Goal: Information Seeking & Learning: Learn about a topic

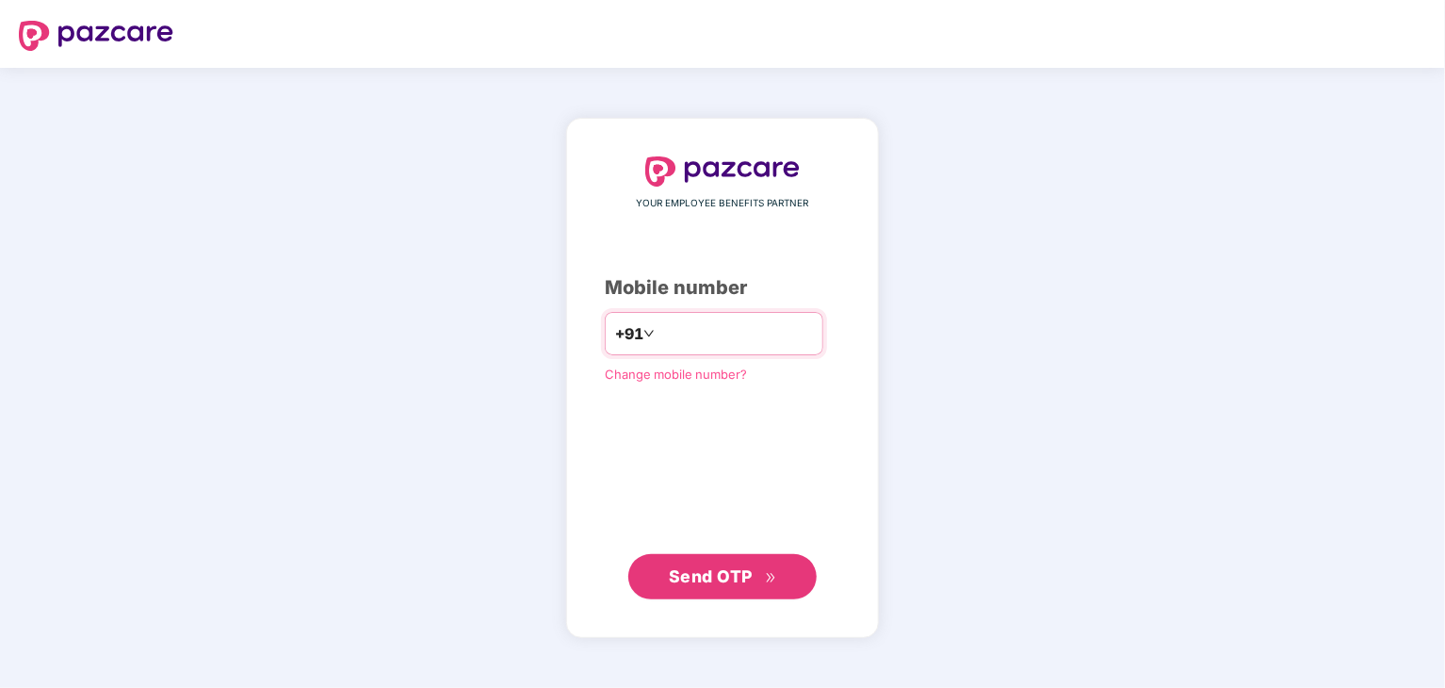
click at [695, 342] on input "number" at bounding box center [735, 333] width 154 height 30
type input "**********"
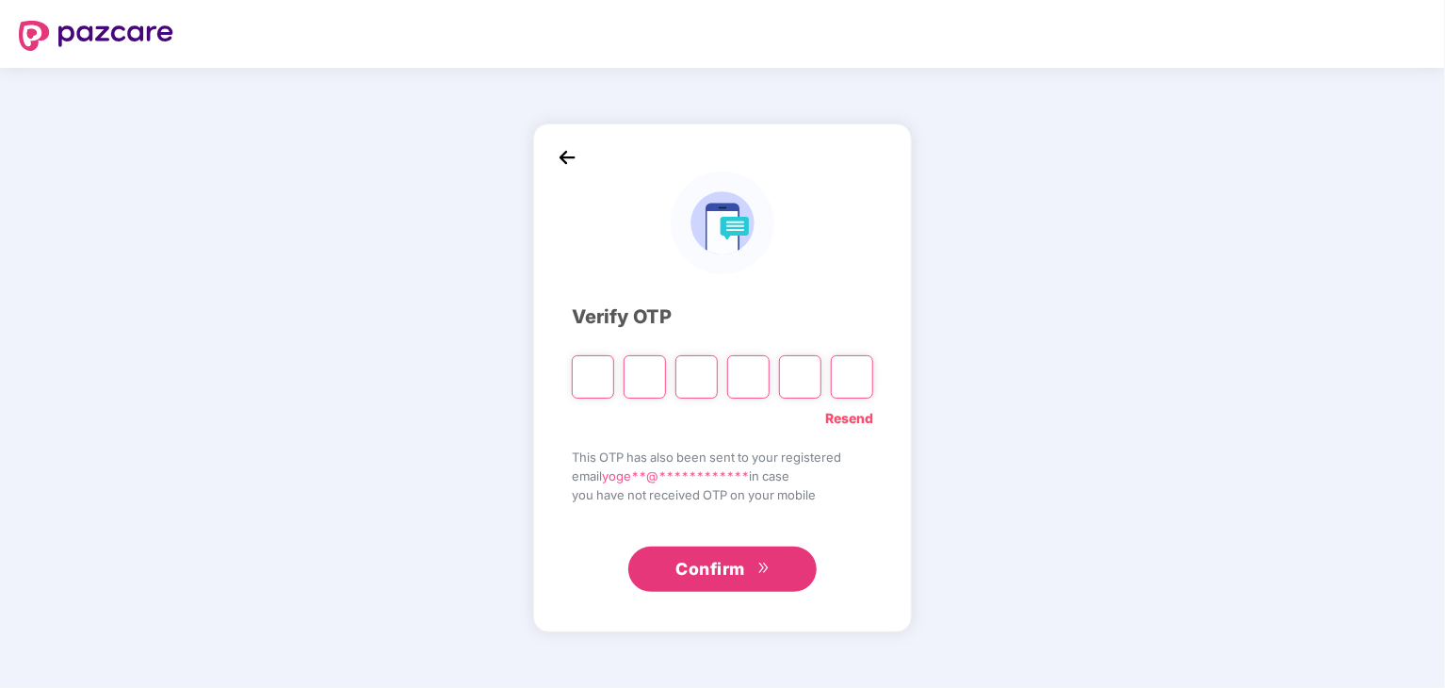
paste input "*"
type input "*"
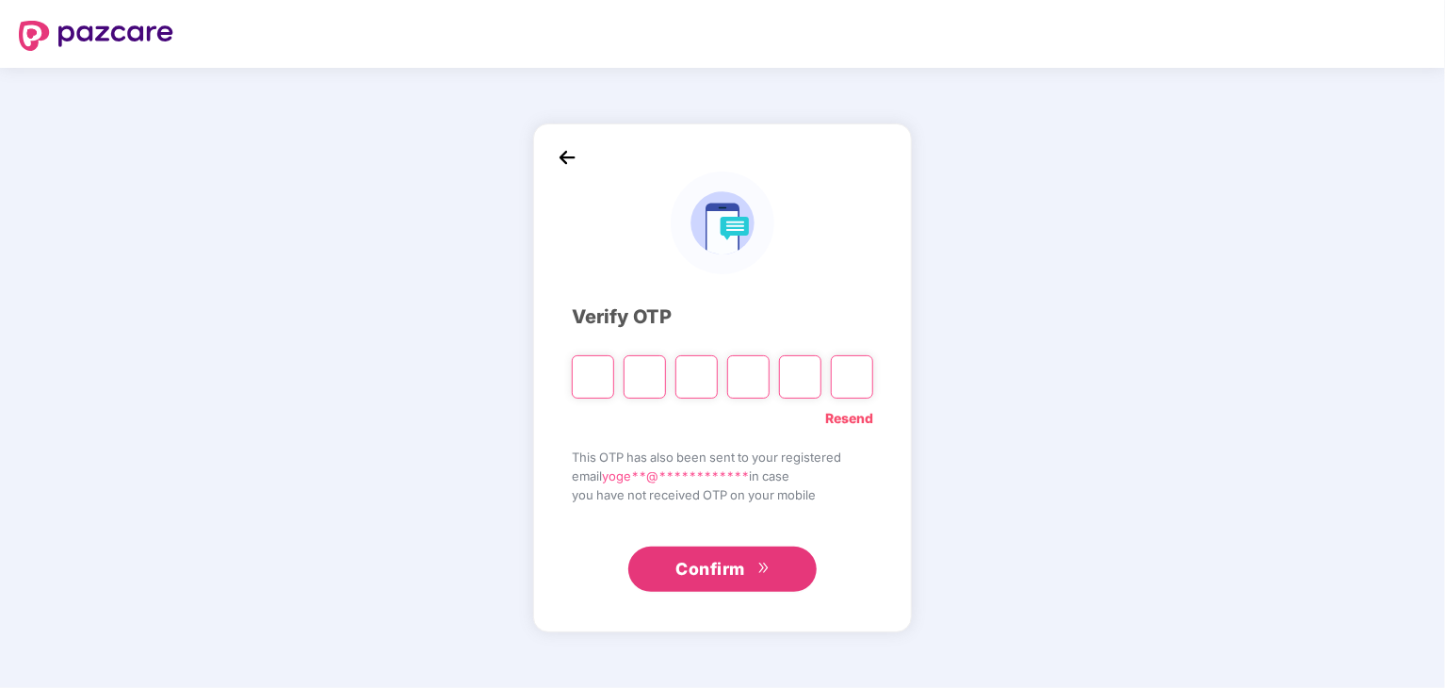
type input "*"
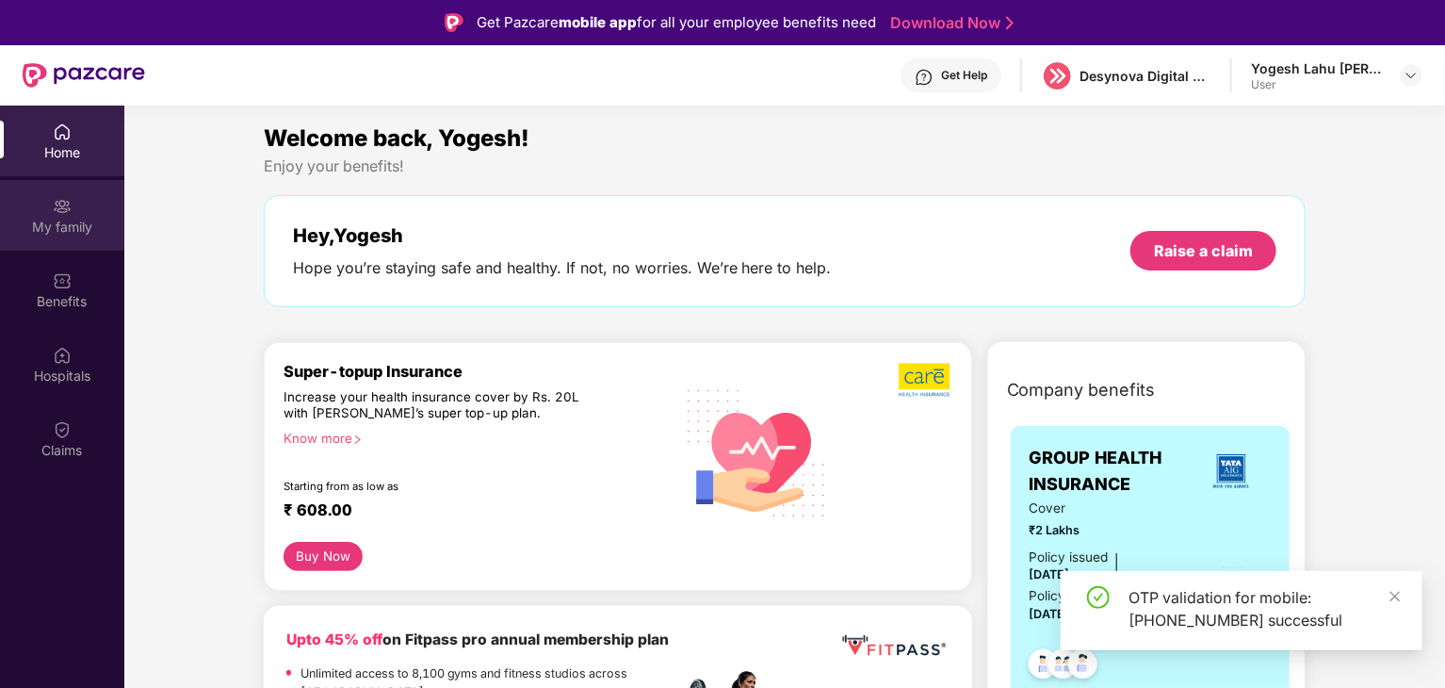
click at [55, 208] on img at bounding box center [62, 206] width 19 height 19
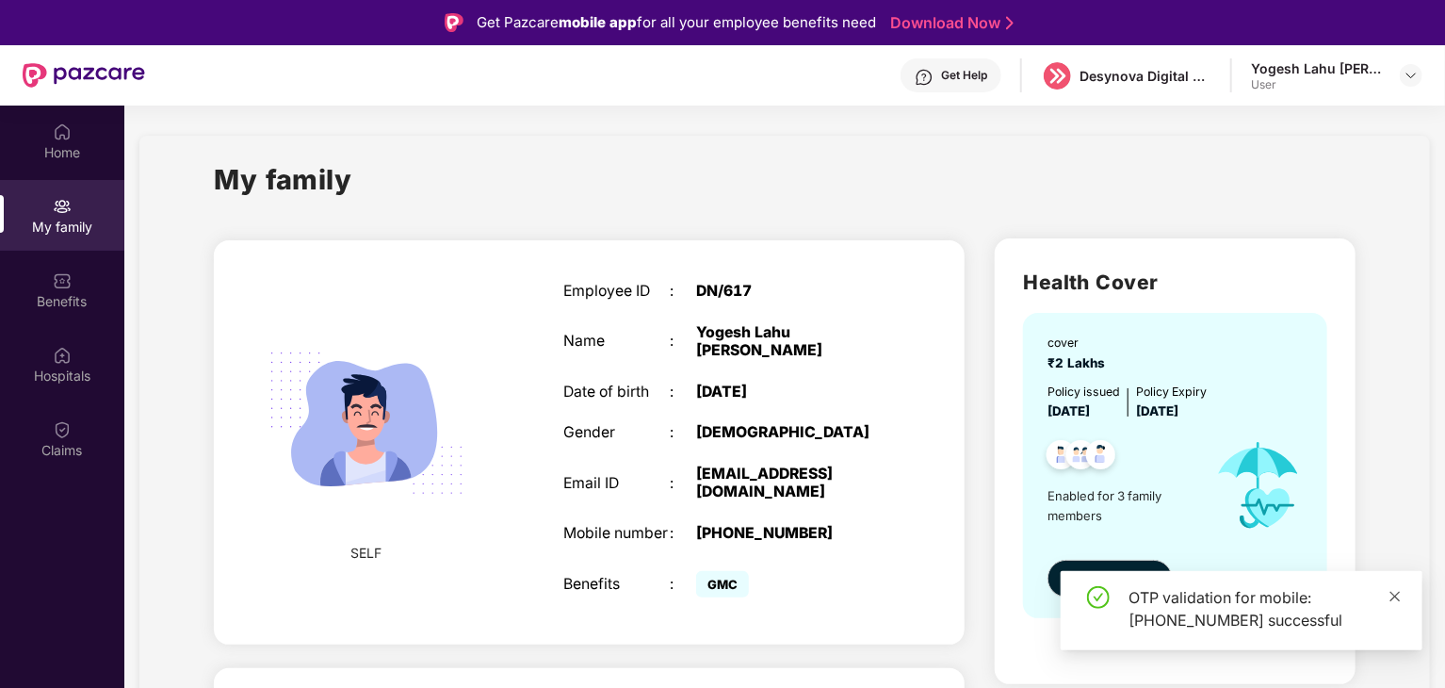
click at [1394, 594] on icon "close" at bounding box center [1395, 596] width 10 height 10
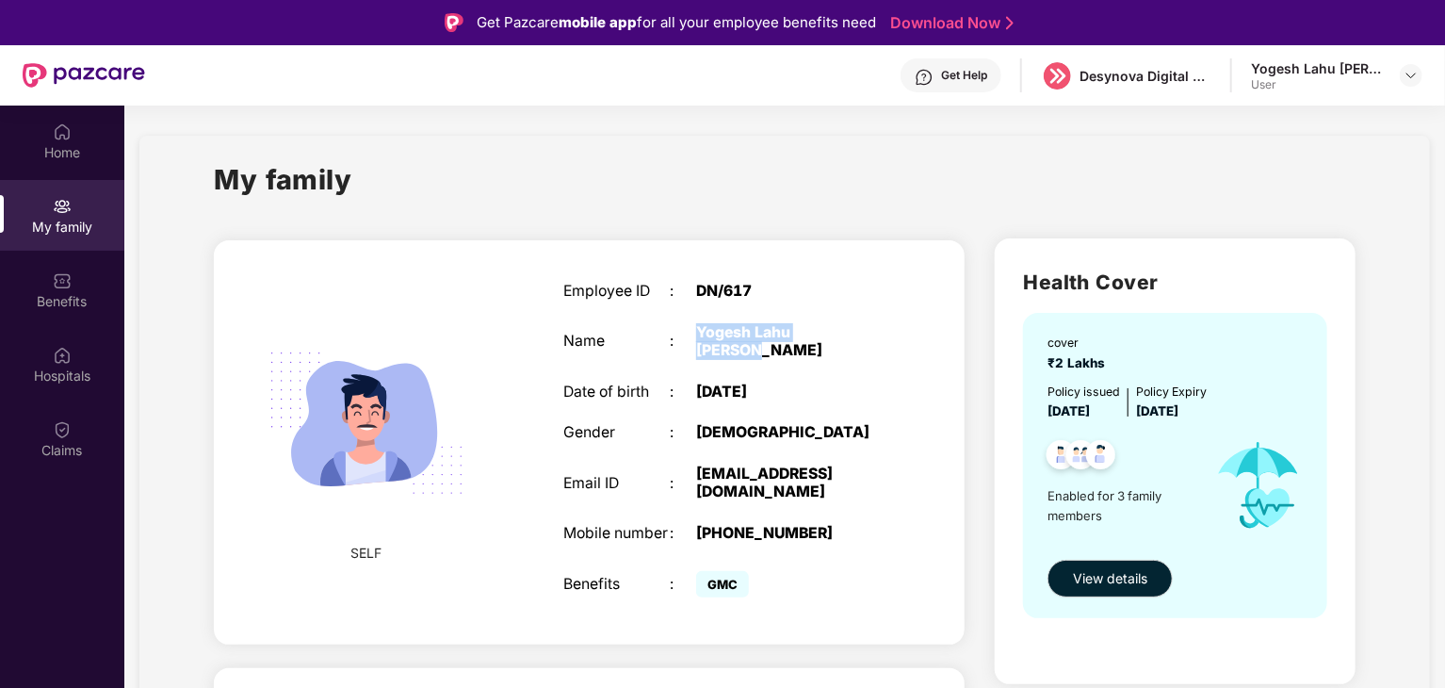
drag, startPoint x: 699, startPoint y: 337, endPoint x: 888, endPoint y: 339, distance: 189.3
click at [888, 339] on div "Employee ID : DN/617 Name : [PERSON_NAME] Lahu [PERSON_NAME] Date of birth : [D…" at bounding box center [722, 442] width 357 height 366
click at [748, 427] on div "Employee ID : DN/617 Name : [PERSON_NAME] Lahu [PERSON_NAME] Date of birth : [D…" at bounding box center [722, 442] width 357 height 366
drag, startPoint x: 708, startPoint y: 494, endPoint x: 845, endPoint y: 511, distance: 137.6
click at [845, 511] on div "Employee ID : DN/617 Name : [PERSON_NAME] Lahu [PERSON_NAME] Date of birth : [D…" at bounding box center [722, 442] width 357 height 366
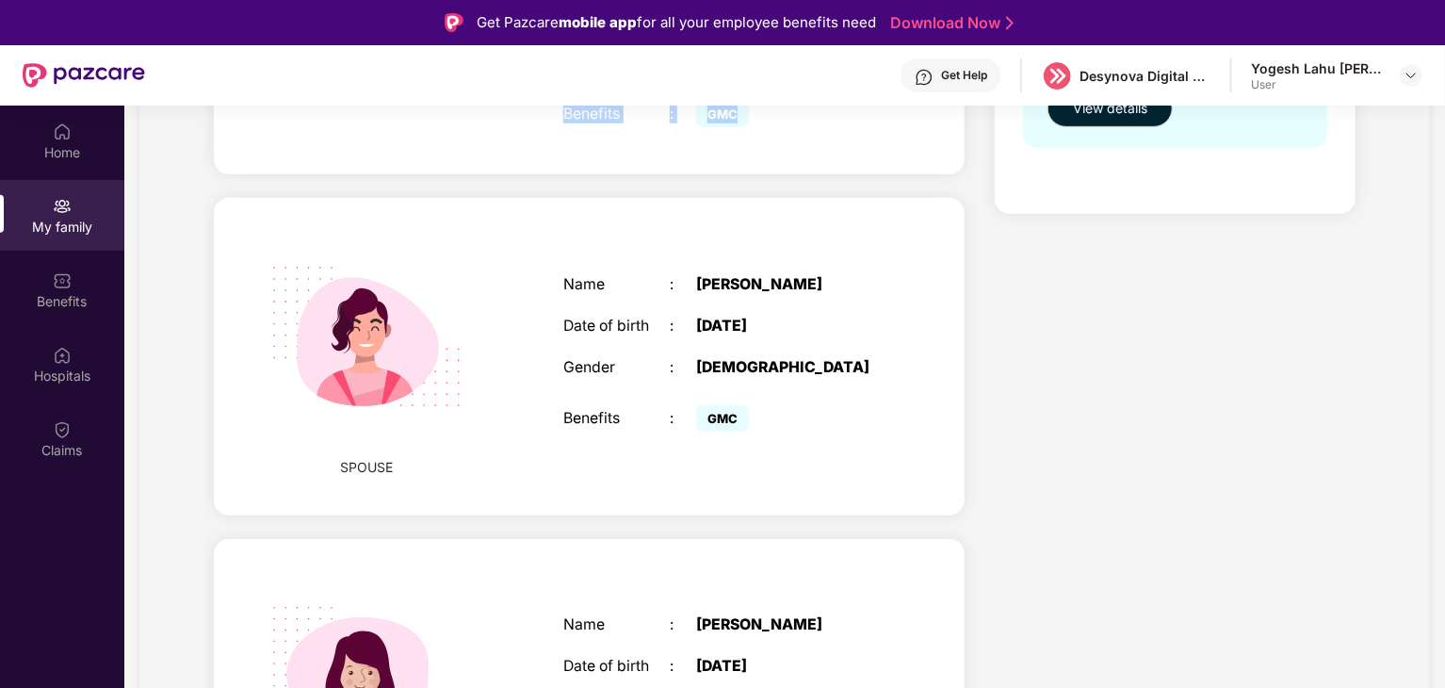
scroll to position [471, 0]
drag, startPoint x: 763, startPoint y: 261, endPoint x: 913, endPoint y: 265, distance: 149.8
click at [912, 265] on div "SPOUSE Name : [PERSON_NAME] Date of birth : [DEMOGRAPHIC_DATA] Gender : [DEMOGR…" at bounding box center [589, 355] width 751 height 316
click at [753, 310] on div "Name : [PERSON_NAME] Date of birth : [DEMOGRAPHIC_DATA] Gender : [DEMOGRAPHIC_D…" at bounding box center [722, 354] width 357 height 207
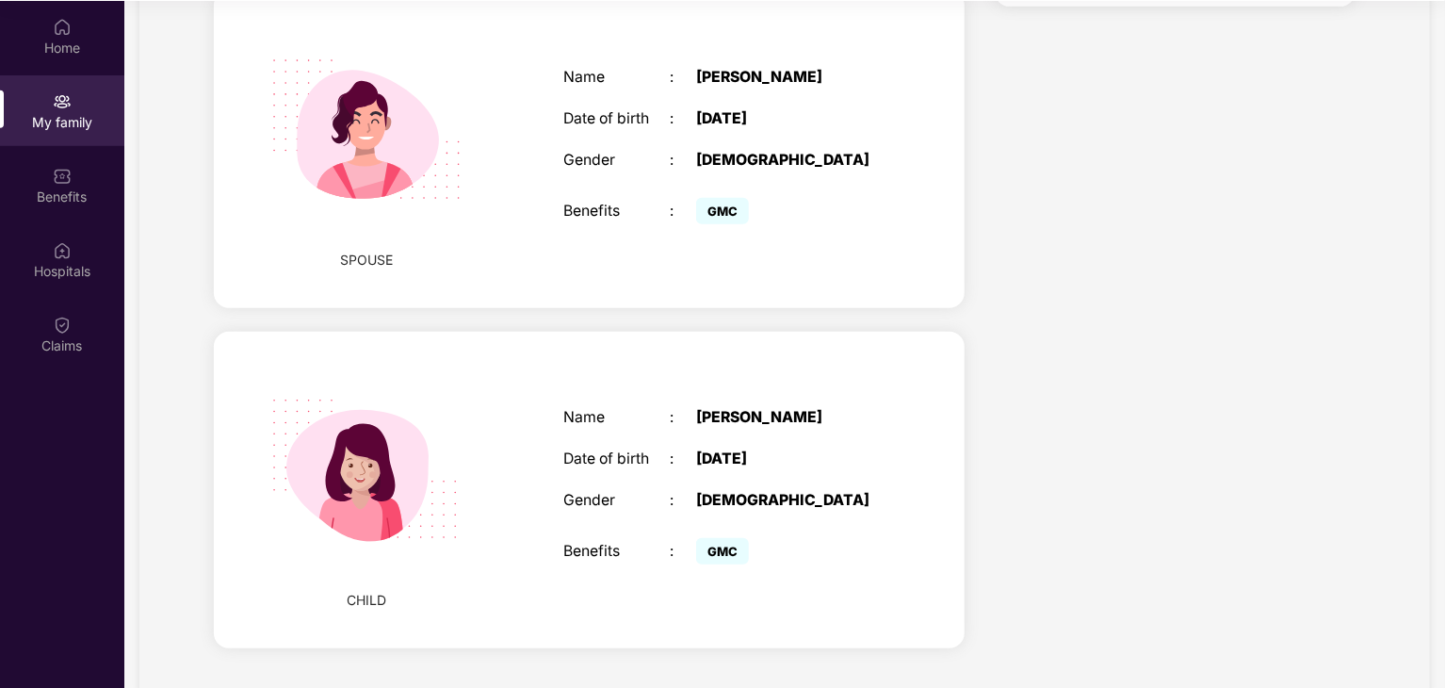
scroll to position [105, 0]
drag, startPoint x: 716, startPoint y: 376, endPoint x: 792, endPoint y: 413, distance: 84.7
click at [781, 408] on div "Name : [PERSON_NAME] Date of birth : [DEMOGRAPHIC_DATA] Gender : [DEMOGRAPHIC_D…" at bounding box center [722, 487] width 357 height 207
drag, startPoint x: 727, startPoint y: 464, endPoint x: 741, endPoint y: 484, distance: 24.3
click at [736, 491] on div "[DEMOGRAPHIC_DATA]" at bounding box center [789, 500] width 186 height 18
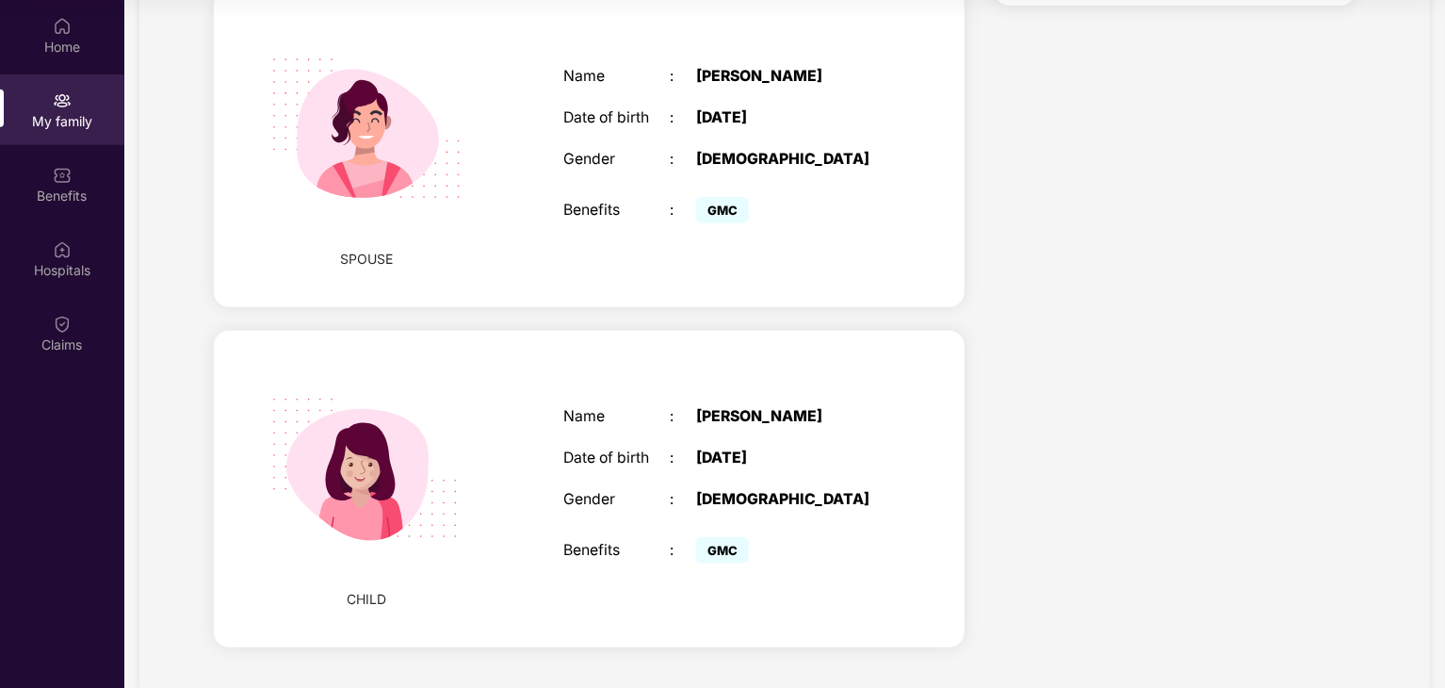
click at [728, 537] on span "GMC" at bounding box center [722, 550] width 53 height 26
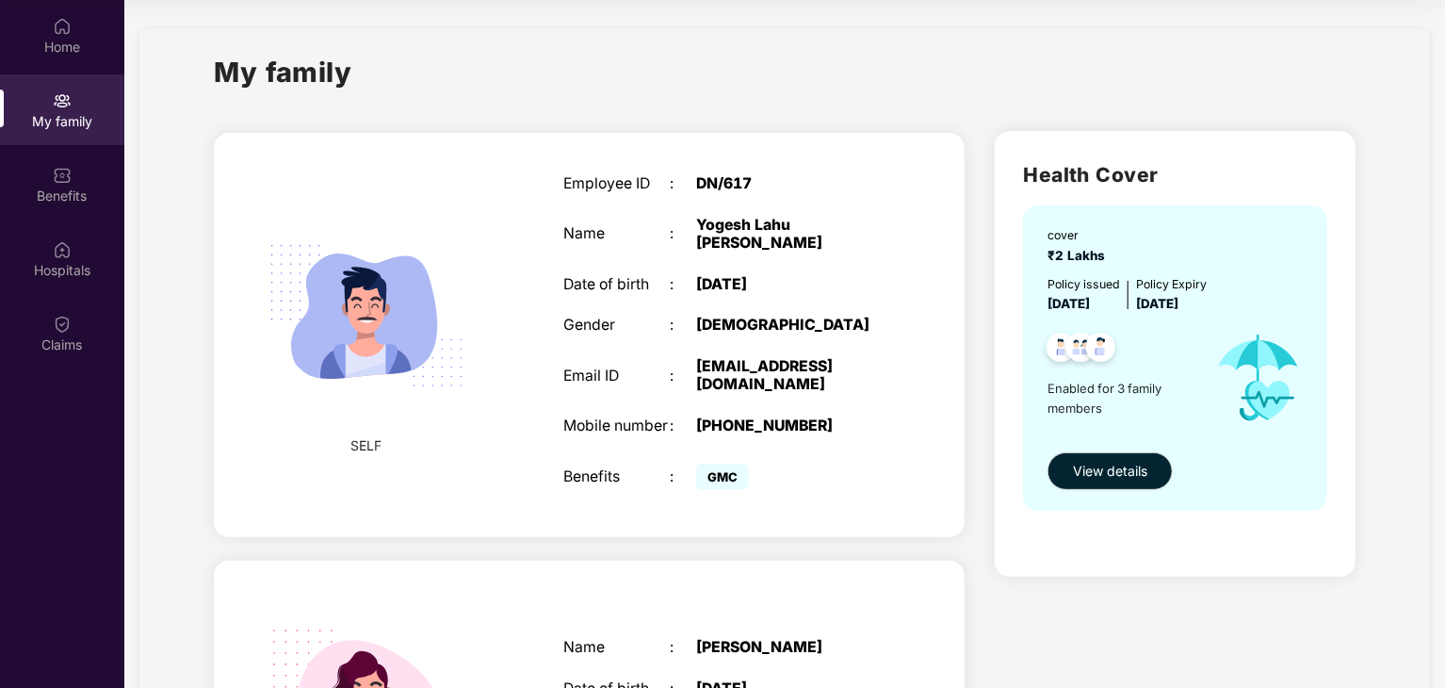
scroll to position [0, 0]
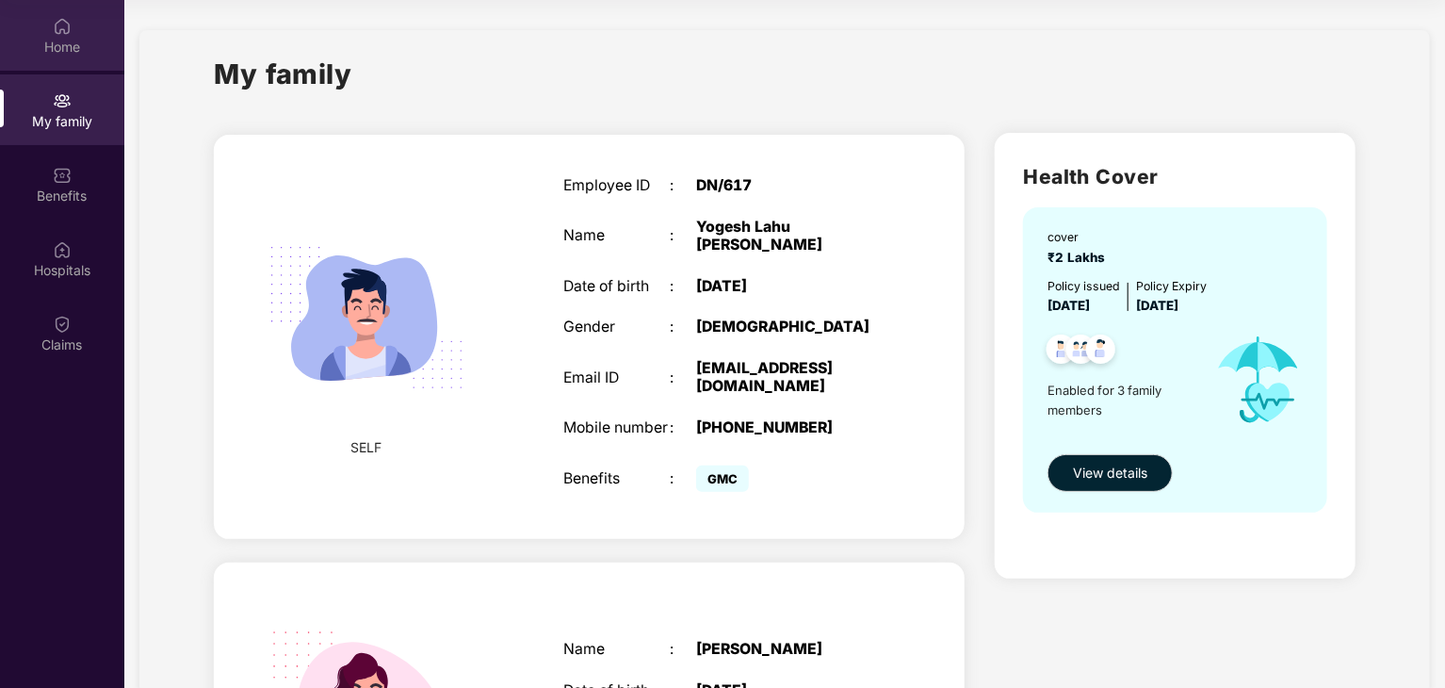
click at [94, 42] on div "Home" at bounding box center [62, 47] width 124 height 19
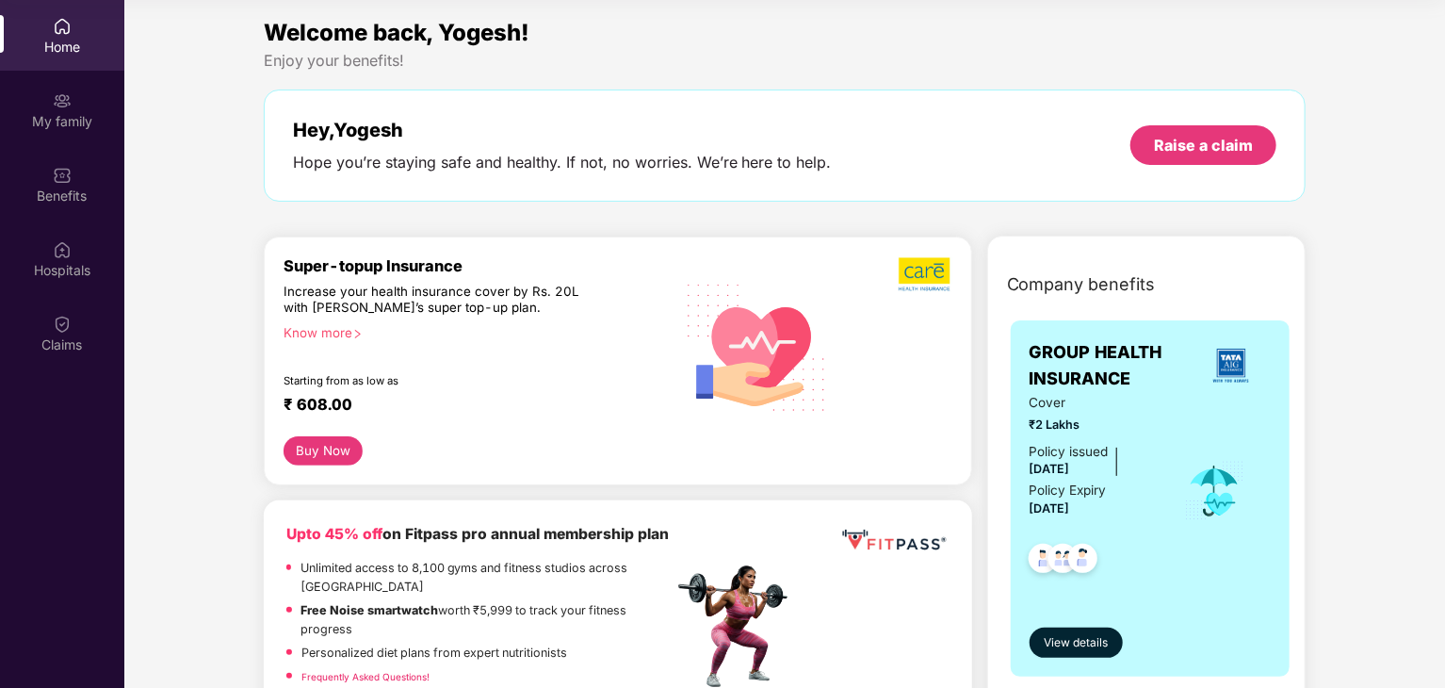
click at [333, 327] on div "Know more" at bounding box center [472, 331] width 379 height 13
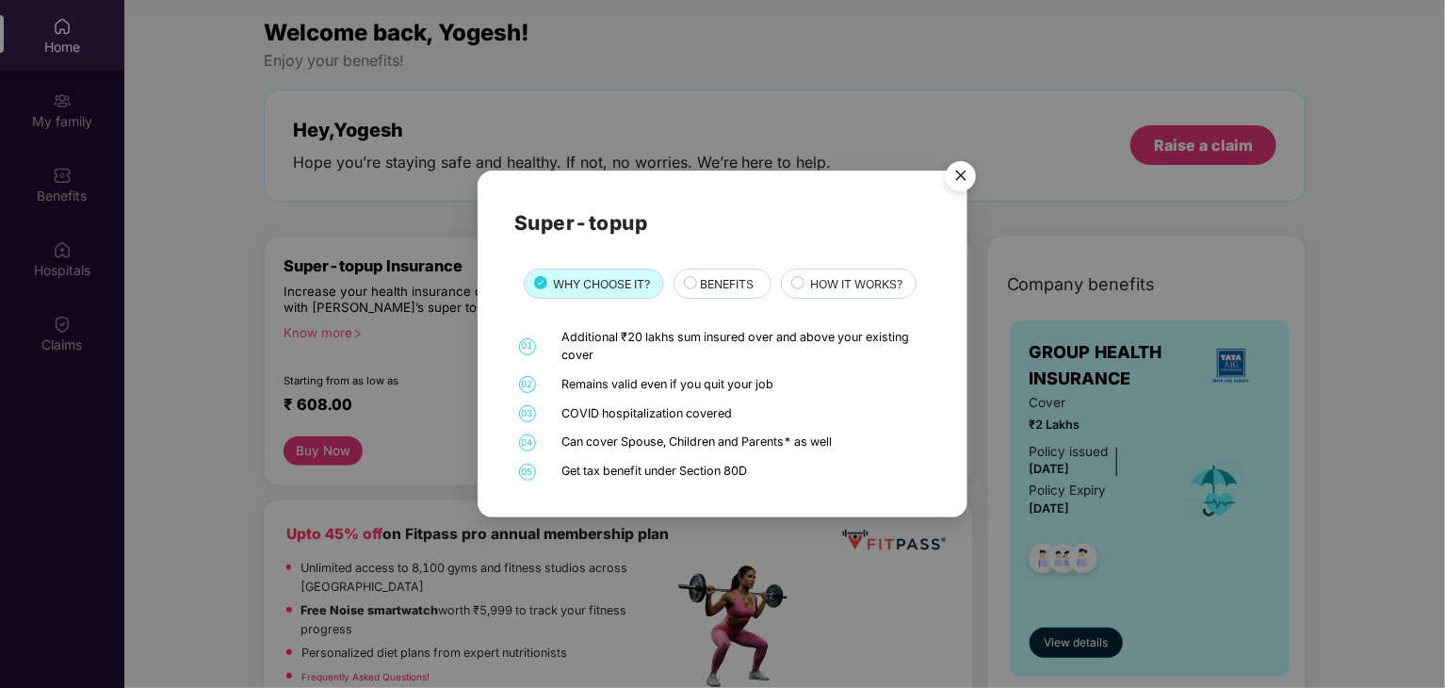
click at [1316, 401] on div "Super-topup WHY CHOOSE IT? BENEFITS HOW IT WORKS? 01 Additional ₹20 lakhs sum i…" at bounding box center [722, 344] width 1445 height 688
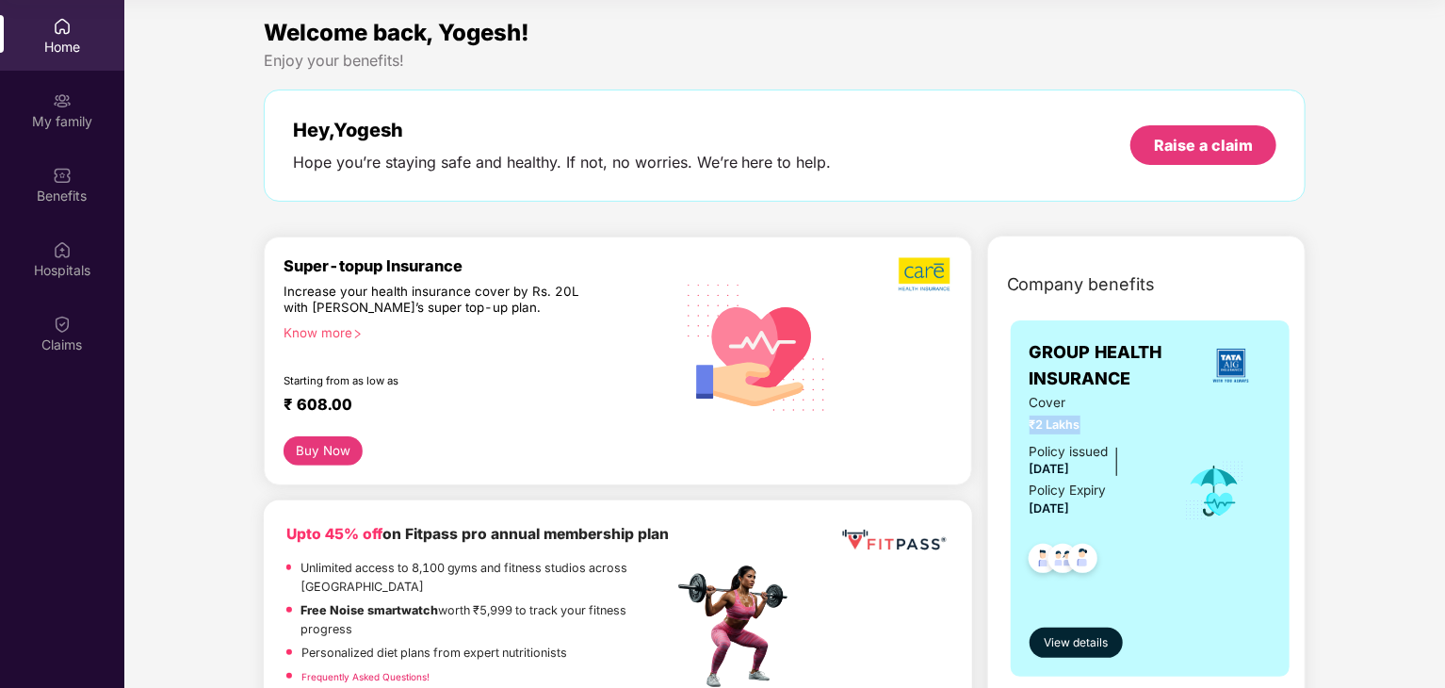
drag, startPoint x: 1078, startPoint y: 418, endPoint x: 1023, endPoint y: 426, distance: 56.1
click at [1023, 426] on div "GROUP HEALTH INSURANCE Cover ₹2 Lakhs Policy issued [DATE] Policy Expiry [DATE]…" at bounding box center [1151, 498] width 280 height 356
drag, startPoint x: 1081, startPoint y: 462, endPoint x: 1040, endPoint y: 462, distance: 41.4
click at [1041, 462] on span "[DATE]" at bounding box center [1049, 468] width 40 height 14
drag, startPoint x: 1113, startPoint y: 502, endPoint x: 1028, endPoint y: 504, distance: 85.7
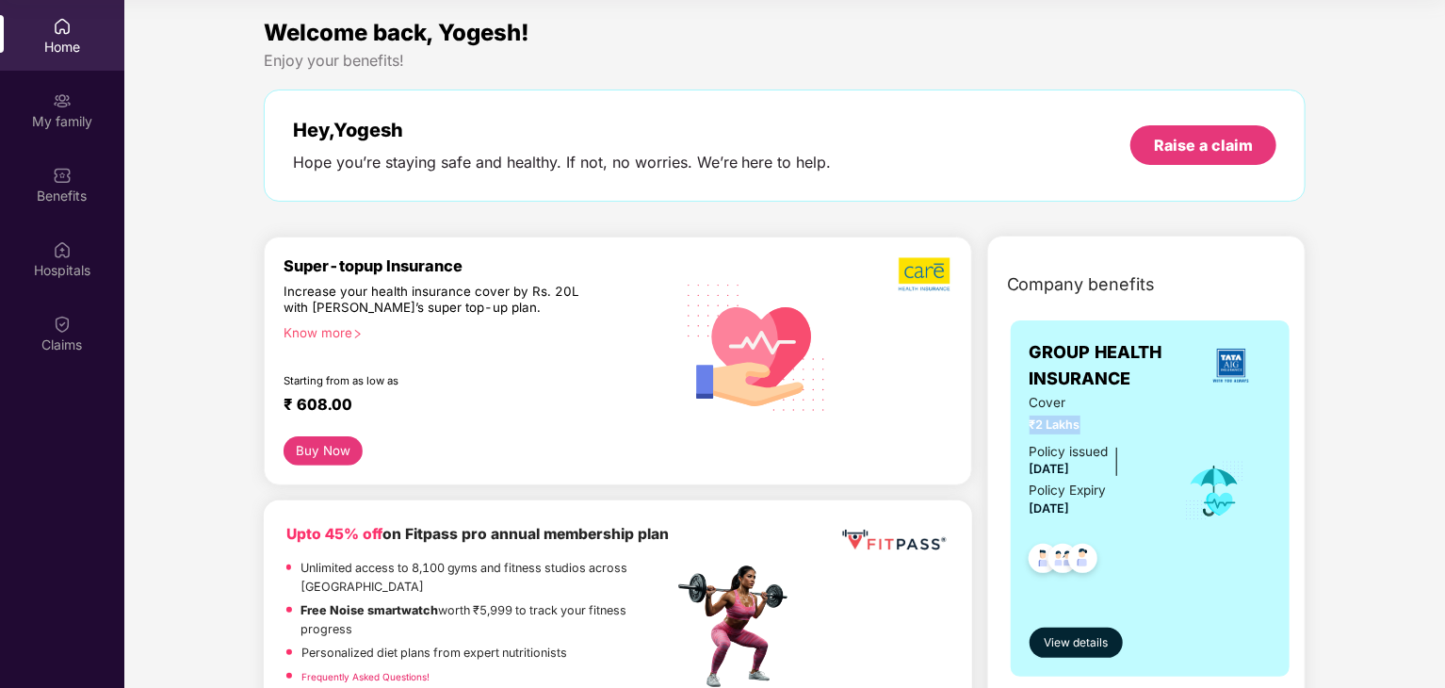
click at [1029, 504] on div "Policy issued [DATE] Policy Expiry [DATE]" at bounding box center [1093, 481] width 129 height 78
click at [334, 332] on div "Know more" at bounding box center [472, 331] width 379 height 13
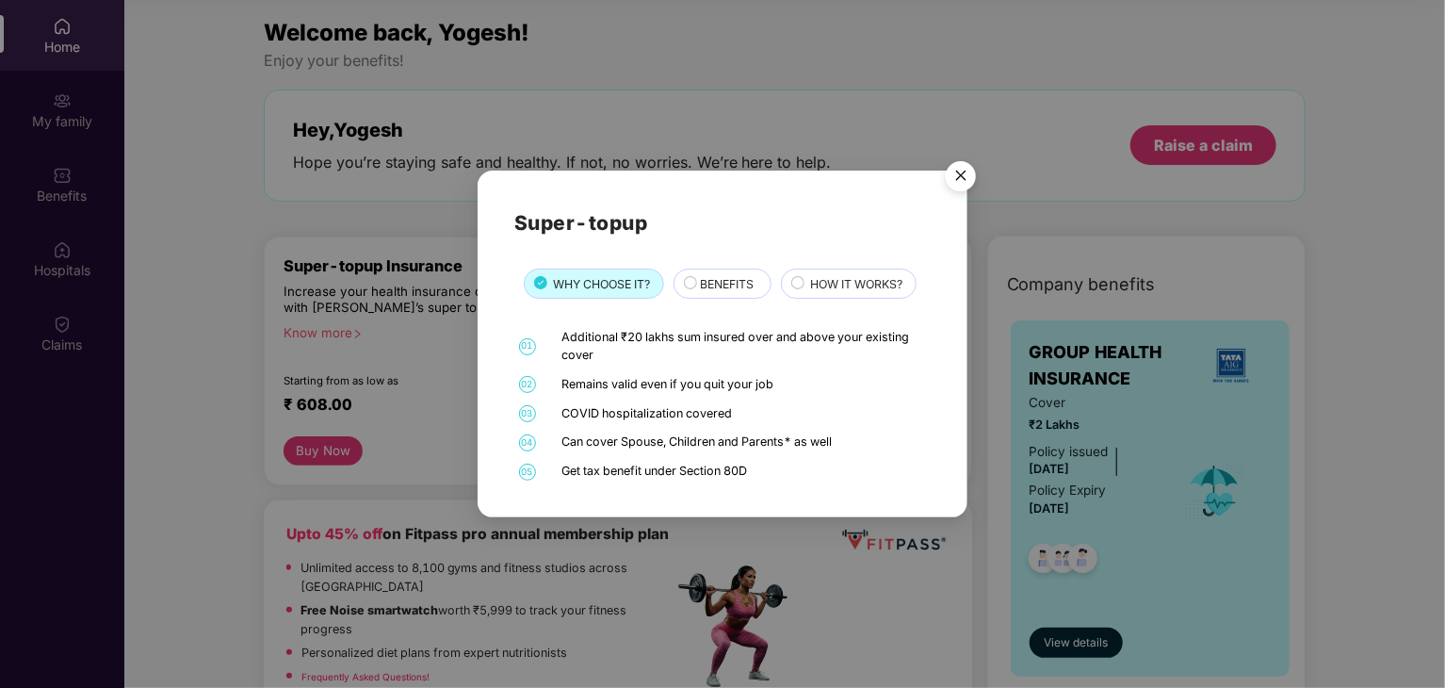
click at [722, 285] on span "BENEFITS" at bounding box center [727, 284] width 54 height 18
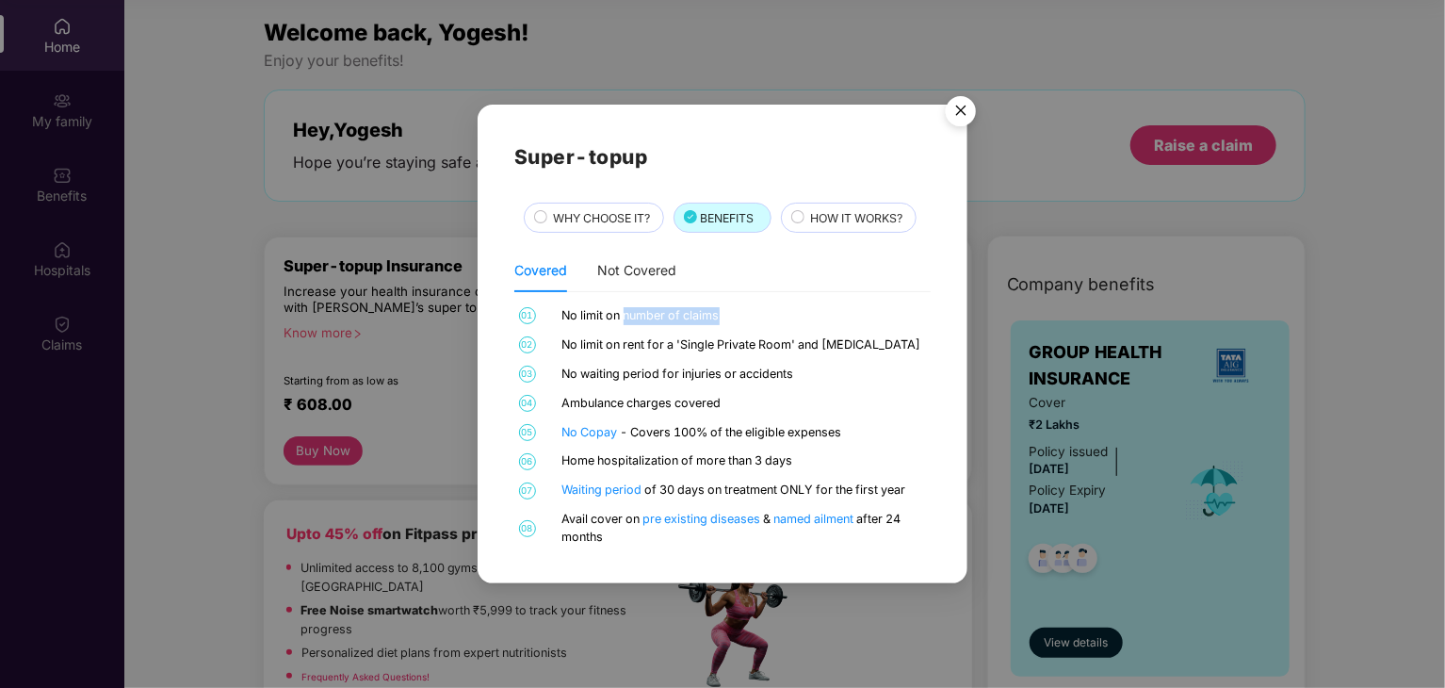
drag, startPoint x: 625, startPoint y: 317, endPoint x: 733, endPoint y: 317, distance: 107.4
click at [733, 317] on div "No limit on number of claims" at bounding box center [744, 316] width 364 height 18
drag, startPoint x: 563, startPoint y: 345, endPoint x: 790, endPoint y: 344, distance: 227.0
click at [790, 344] on div "No limit on rent for a 'Single Private Room' and [MEDICAL_DATA]" at bounding box center [744, 345] width 364 height 18
drag, startPoint x: 557, startPoint y: 371, endPoint x: 836, endPoint y: 374, distance: 279.7
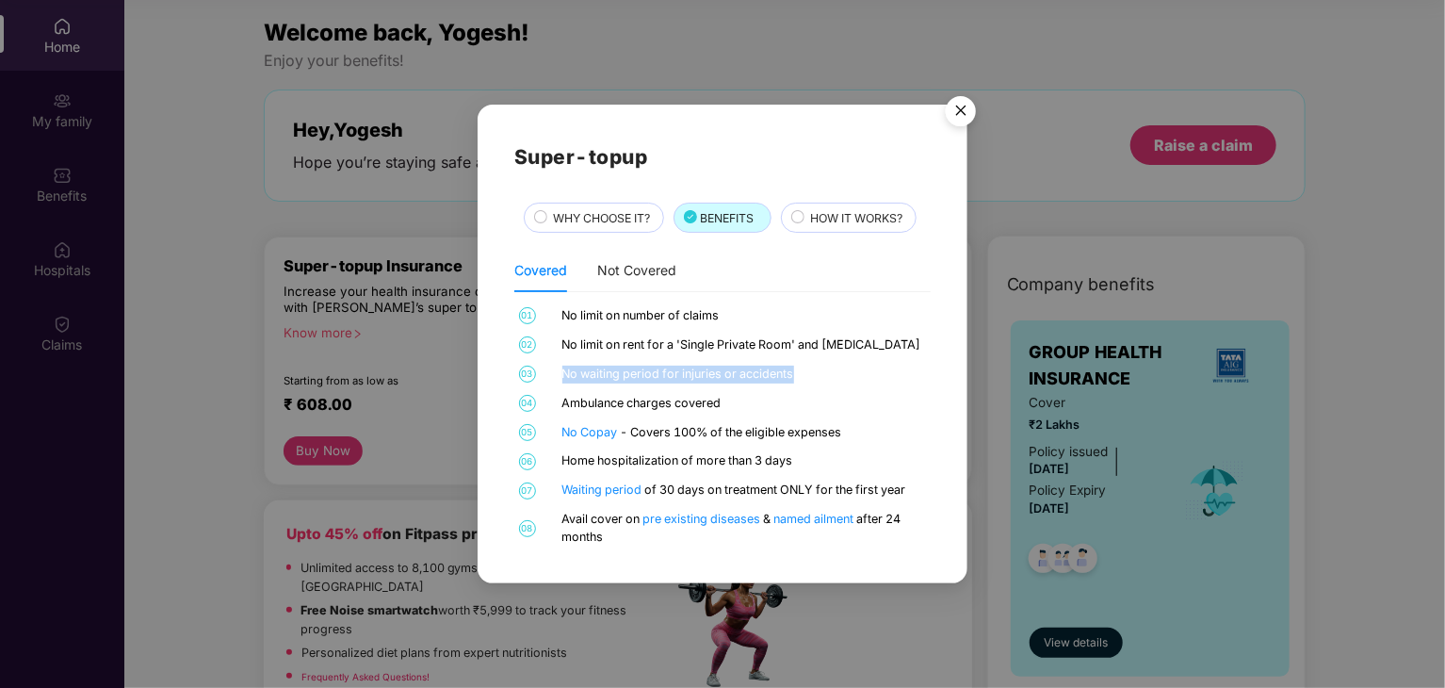
click at [836, 374] on div "03 No waiting period for injuries or accidents" at bounding box center [722, 374] width 416 height 18
drag, startPoint x: 607, startPoint y: 404, endPoint x: 766, endPoint y: 400, distance: 159.2
click at [766, 400] on div "Ambulance charges covered" at bounding box center [744, 404] width 364 height 18
drag, startPoint x: 631, startPoint y: 435, endPoint x: 885, endPoint y: 435, distance: 254.3
click at [885, 435] on div "No Copay - Covers 100% of the eligible expenses" at bounding box center [744, 433] width 364 height 18
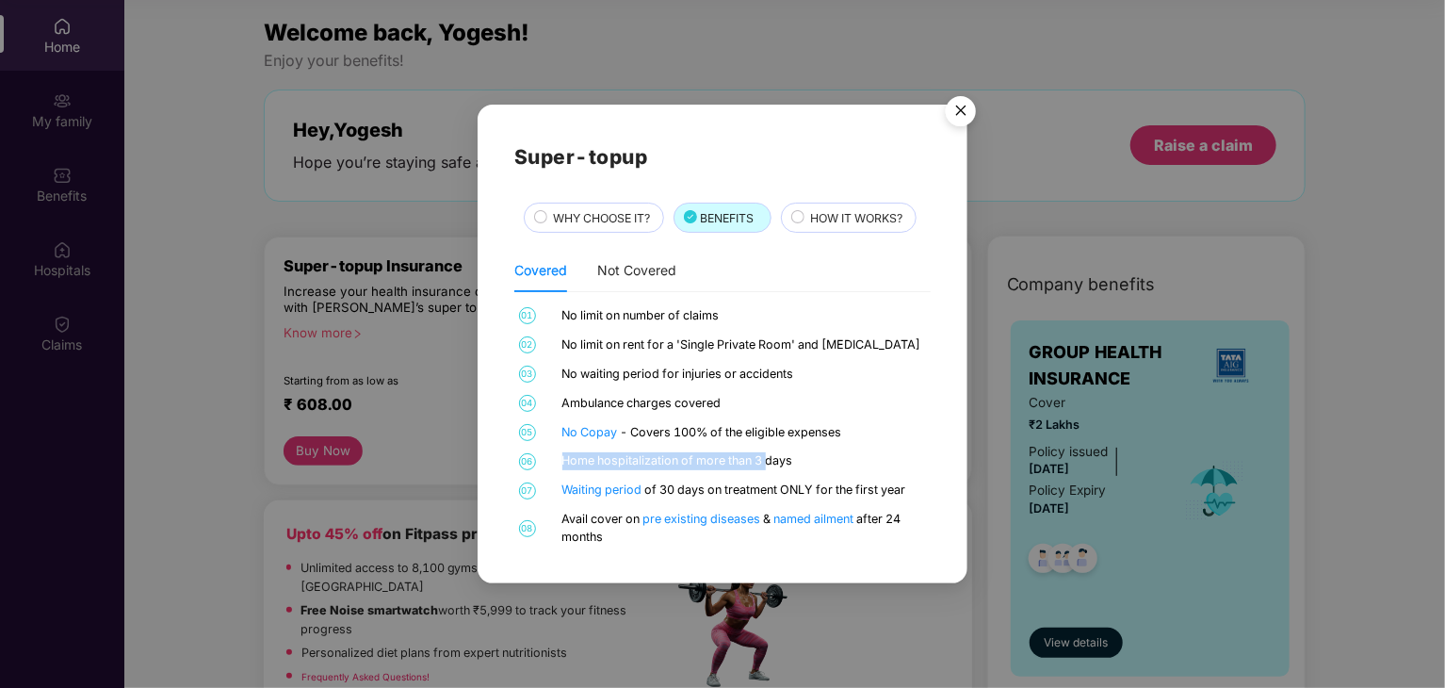
drag, startPoint x: 563, startPoint y: 462, endPoint x: 769, endPoint y: 462, distance: 205.3
click at [769, 462] on div "Home hospitalization of more than 3 days" at bounding box center [744, 461] width 364 height 18
drag, startPoint x: 799, startPoint y: 457, endPoint x: 727, endPoint y: 455, distance: 71.6
click at [727, 455] on div "Home hospitalization of more than 3 days" at bounding box center [744, 461] width 364 height 18
drag, startPoint x: 650, startPoint y: 494, endPoint x: 949, endPoint y: 485, distance: 299.6
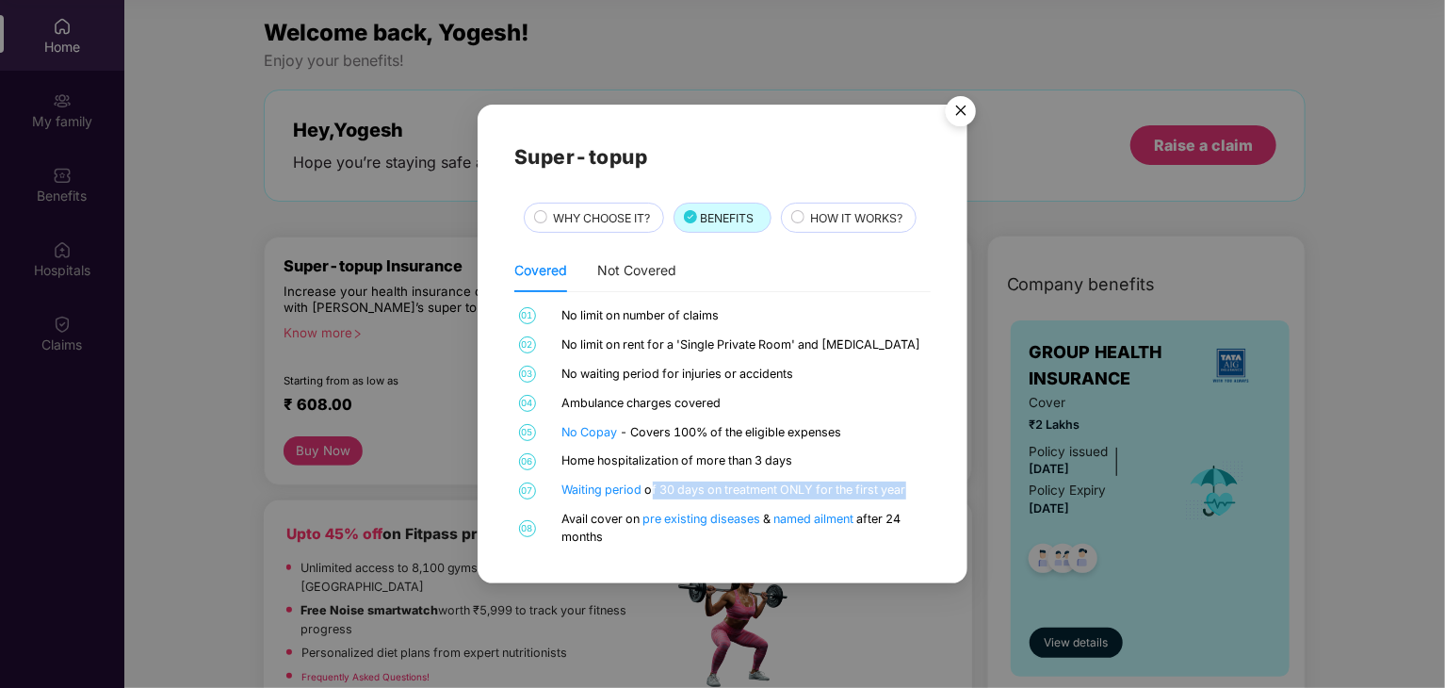
click at [949, 485] on div "Super-topup WHY CHOOSE IT? BENEFITS HOW IT WORKS? Covered Not Covered 01 No lim…" at bounding box center [722, 344] width 490 height 478
click at [873, 219] on span "HOW IT WORKS?" at bounding box center [856, 218] width 92 height 18
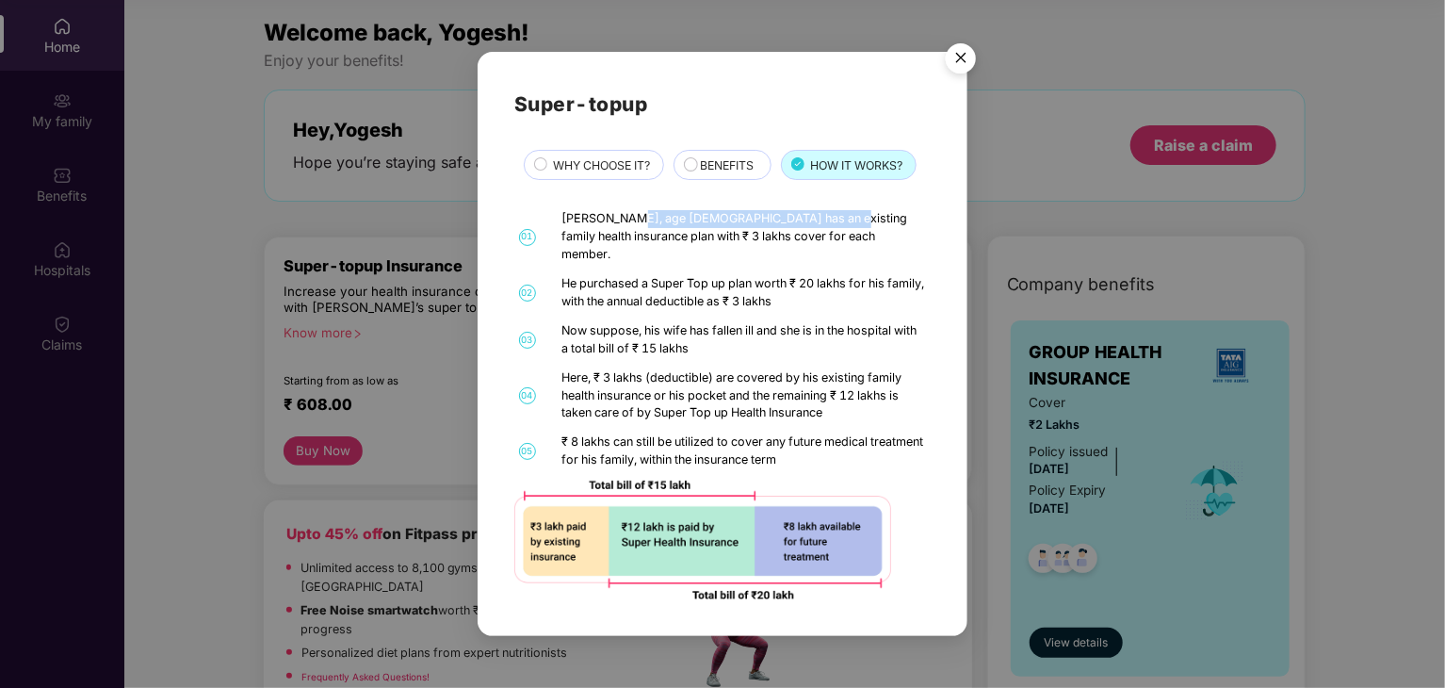
drag, startPoint x: 624, startPoint y: 227, endPoint x: 818, endPoint y: 227, distance: 194.0
click at [818, 227] on div "[PERSON_NAME], age [DEMOGRAPHIC_DATA] has an existing family health insurance p…" at bounding box center [744, 237] width 364 height 54
click at [967, 68] on img "Close" at bounding box center [960, 61] width 53 height 53
